Goal: Information Seeking & Learning: Learn about a topic

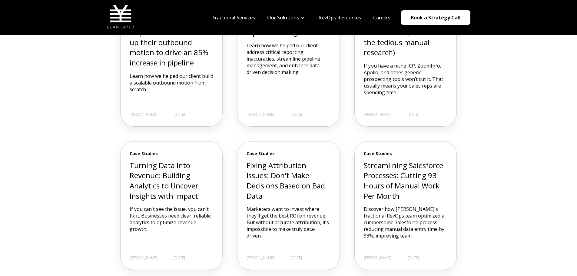
scroll to position [182, 0]
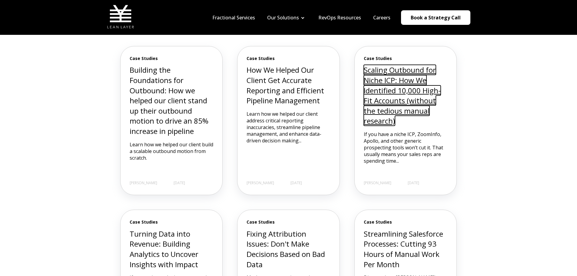
click at [389, 95] on link "Scaling Outbound for Niche ICP: How We Identified 10,000 High-Fit Accounts (wit…" at bounding box center [402, 95] width 77 height 61
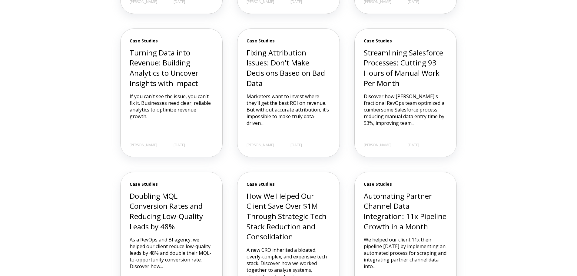
scroll to position [394, 0]
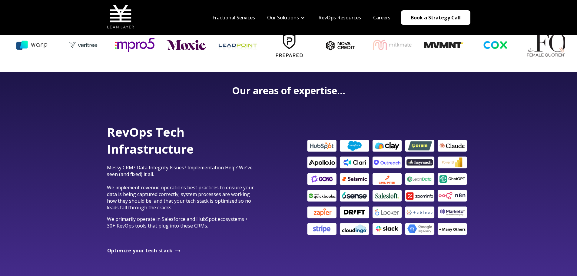
scroll to position [273, 0]
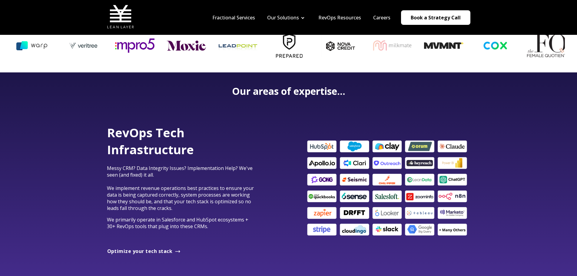
click at [543, 218] on div "RevOps Tech Infrastructure Messy CRM? Data Integrity Issues? Implementation Hel…" at bounding box center [288, 188] width 577 height 167
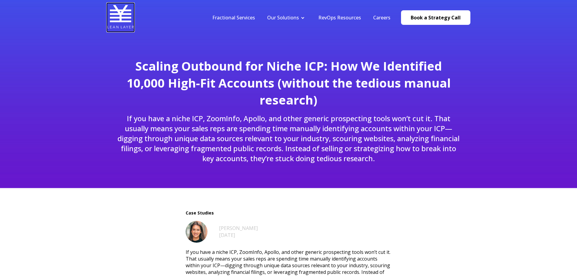
click at [118, 19] on img at bounding box center [120, 16] width 27 height 27
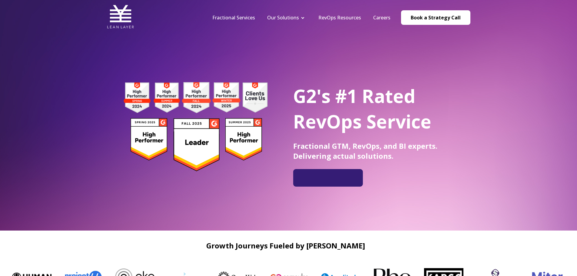
click at [60, 199] on div "G2's #1 Rated RevOps Service Fractional GTM, RevOps, and BI experts. Delivering…" at bounding box center [288, 115] width 577 height 231
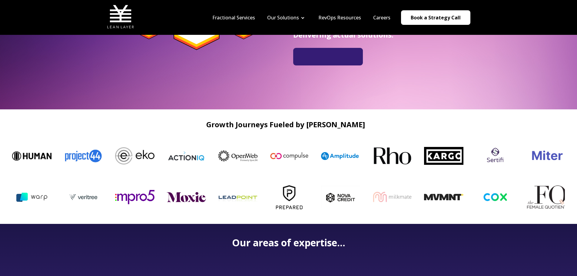
scroll to position [30, 0]
